Goal: Transaction & Acquisition: Purchase product/service

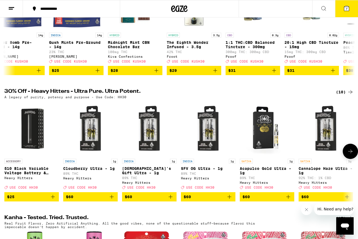
scroll to position [117, 0]
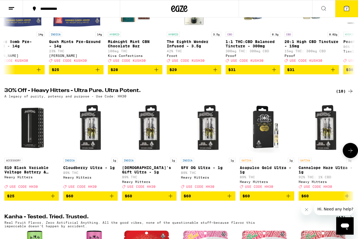
click at [220, 155] on img "Open page for SFV OG Ultra - 1g from Heavy Hitters" at bounding box center [208, 128] width 55 height 55
